Goal: Task Accomplishment & Management: Manage account settings

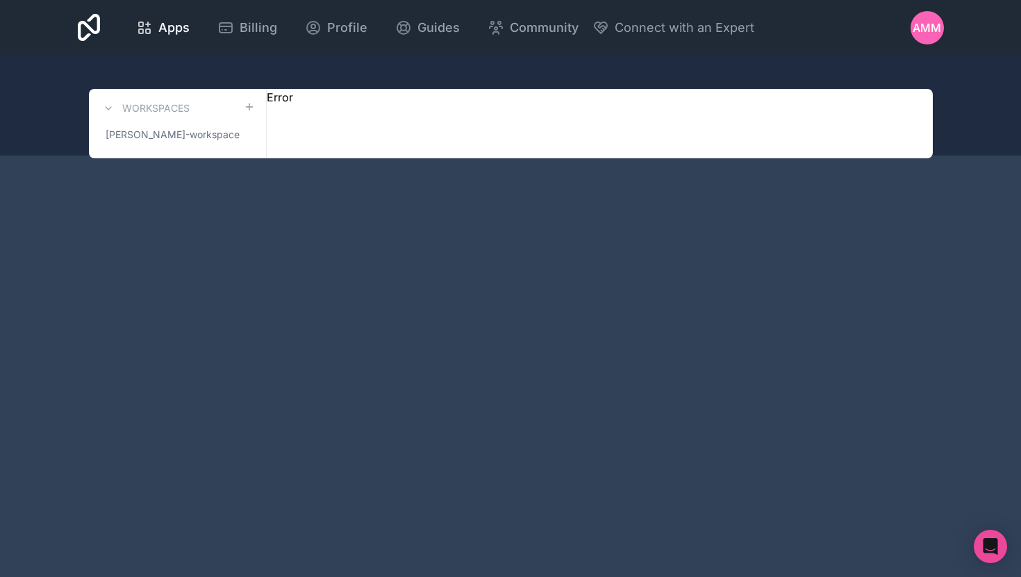
click at [274, 99] on div "Error" at bounding box center [280, 123] width 26 height 69
click at [171, 29] on span "Apps" at bounding box center [173, 27] width 31 height 19
click at [234, 30] on div "Billing" at bounding box center [247, 27] width 60 height 19
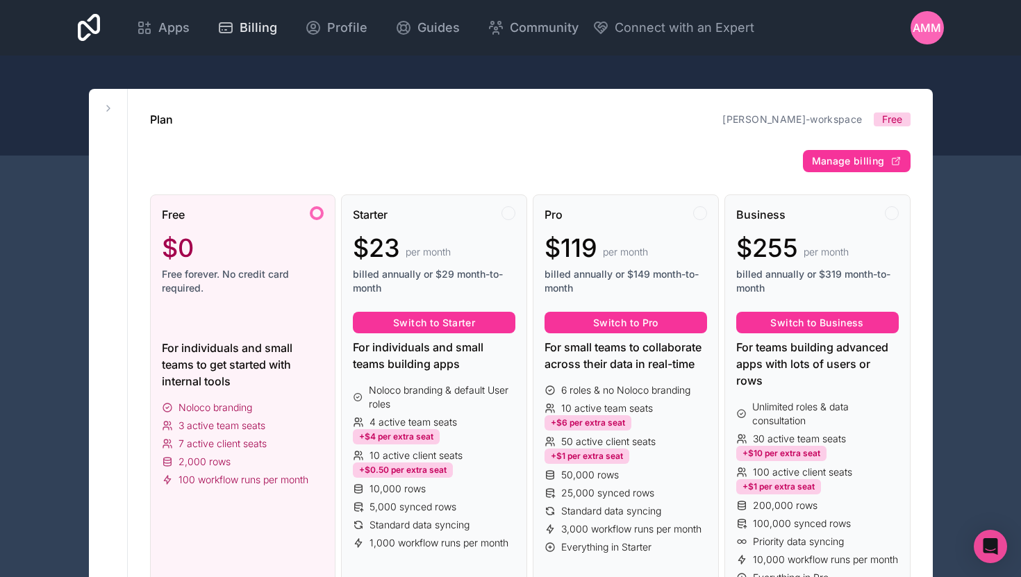
click at [242, 29] on span "Billing" at bounding box center [258, 27] width 37 height 19
click at [846, 122] on link "adrian-montero-martinez-workspace" at bounding box center [792, 119] width 140 height 12
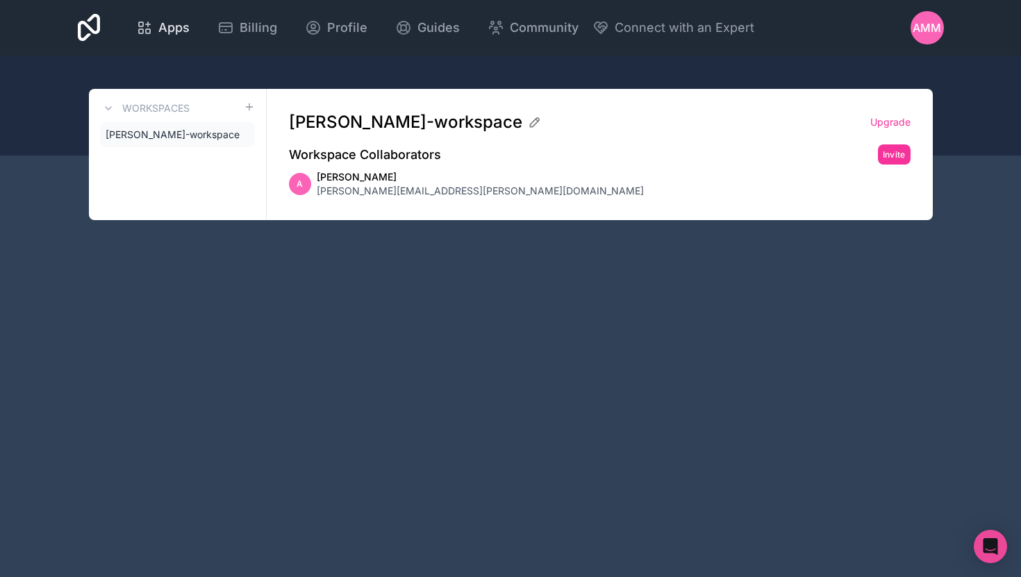
click at [171, 22] on span "Apps" at bounding box center [173, 27] width 31 height 19
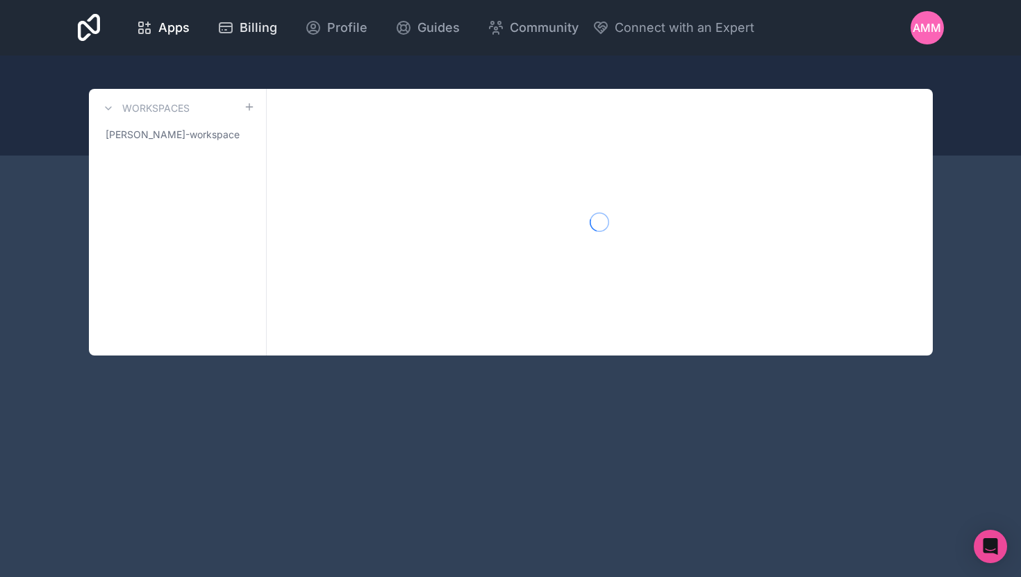
click at [260, 31] on span "Billing" at bounding box center [258, 27] width 37 height 19
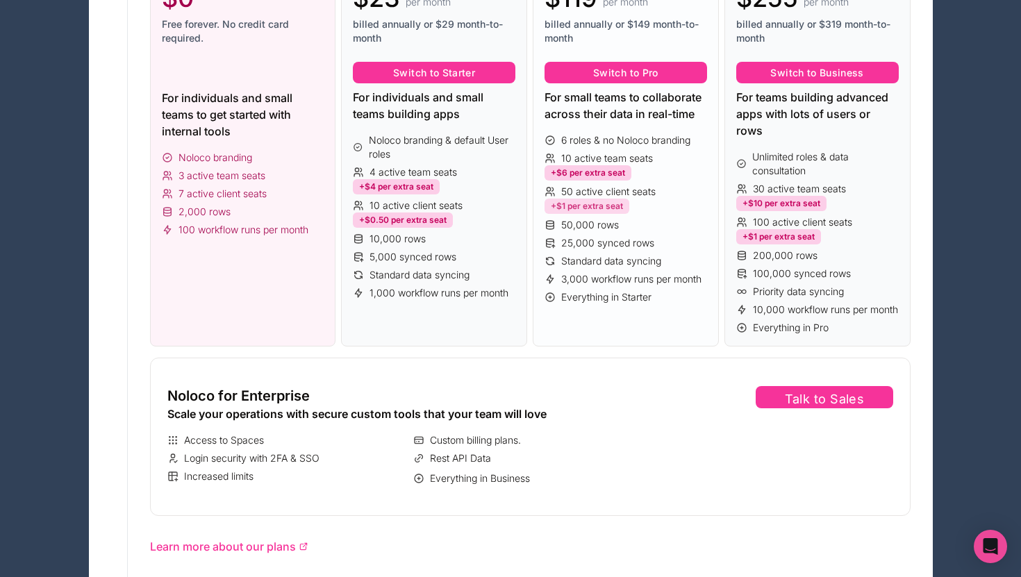
scroll to position [249, 0]
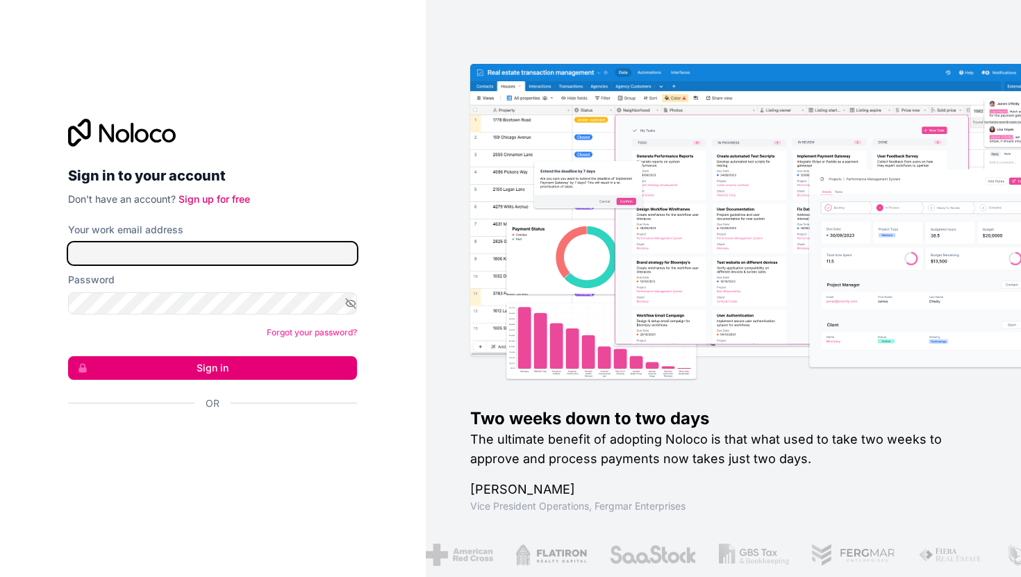
click at [182, 243] on input "Your work email address" at bounding box center [212, 253] width 289 height 22
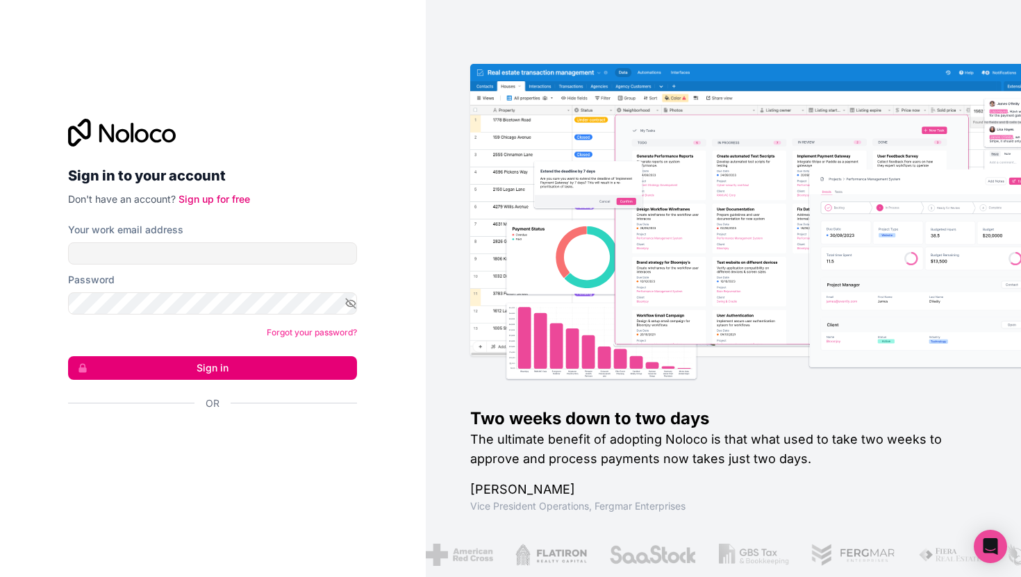
click at [128, 203] on span "Don't have an account?" at bounding box center [122, 199] width 108 height 12
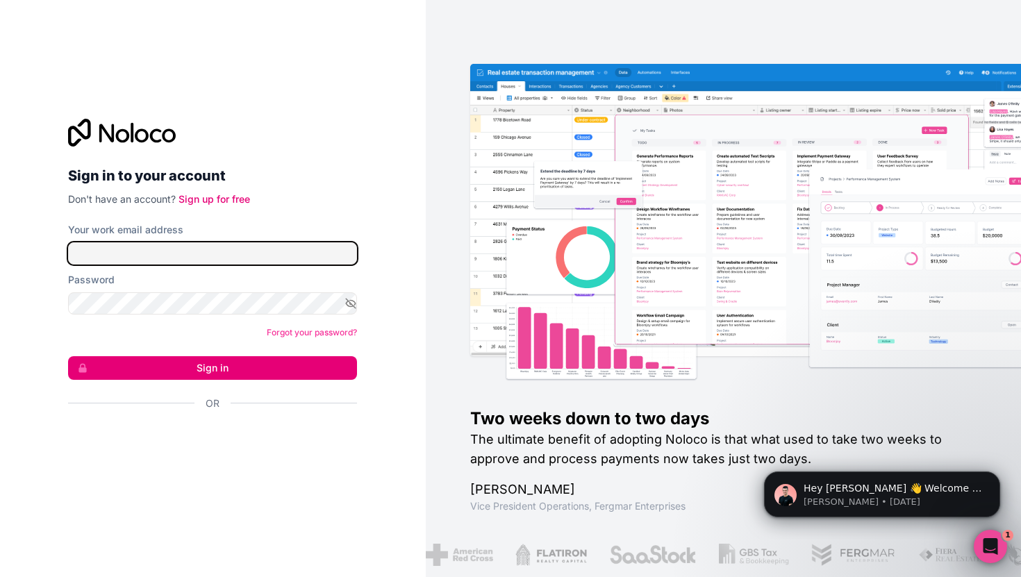
click at [165, 261] on input "Your work email address" at bounding box center [212, 253] width 289 height 22
type input "info"
